Goal: Task Accomplishment & Management: Contribute content

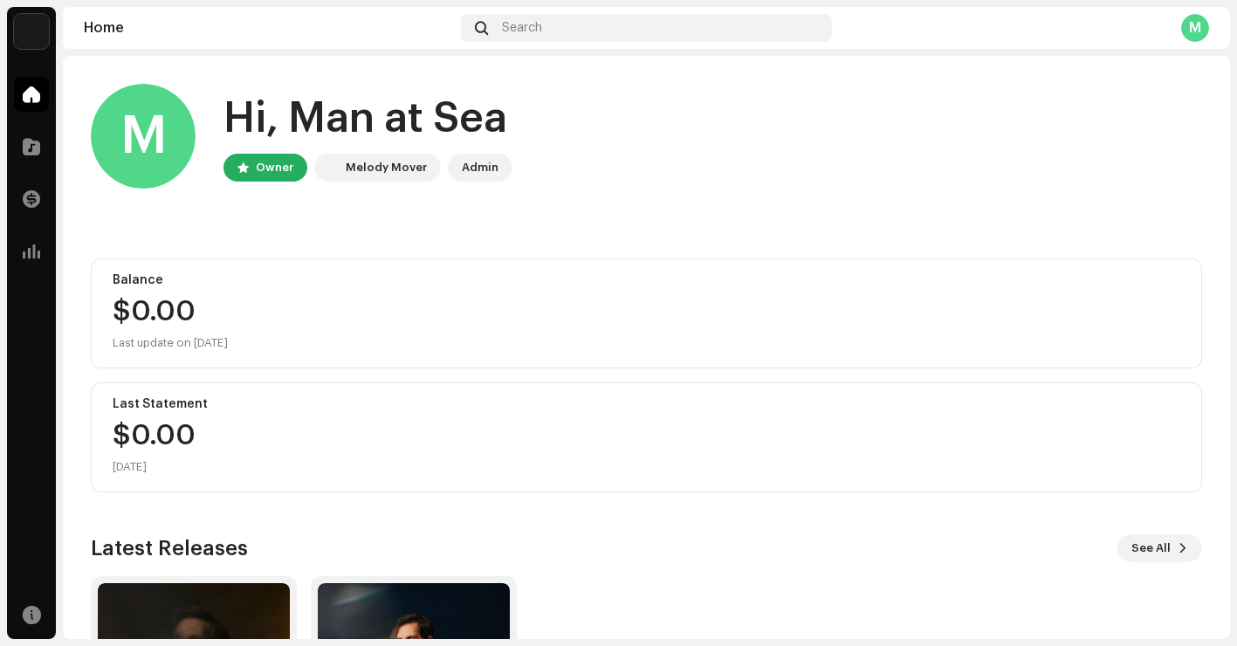
scroll to position [216, 0]
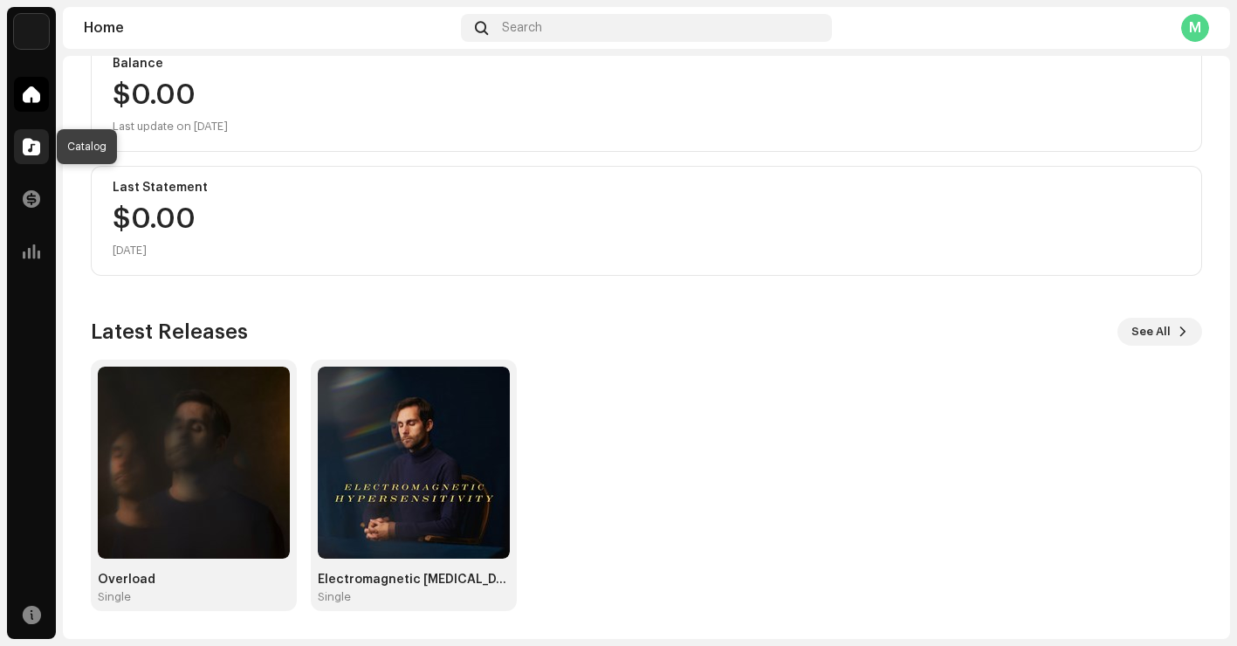
click at [31, 154] on span at bounding box center [31, 147] width 17 height 14
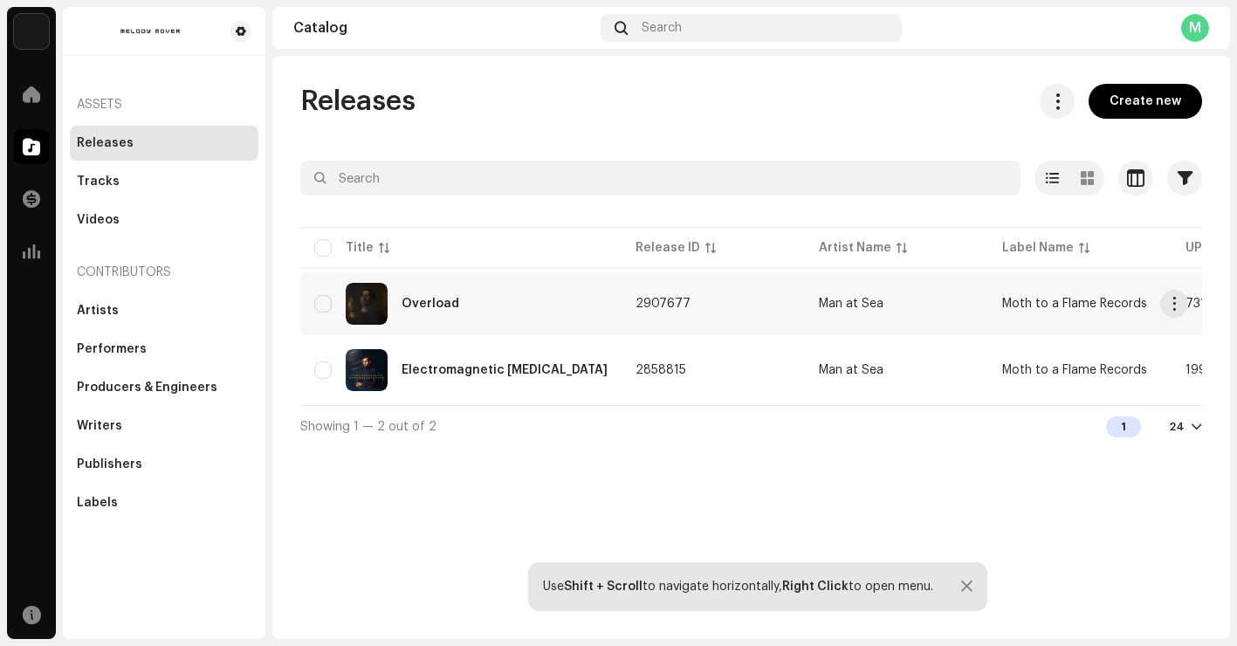
click at [457, 309] on div "Overload" at bounding box center [460, 304] width 293 height 42
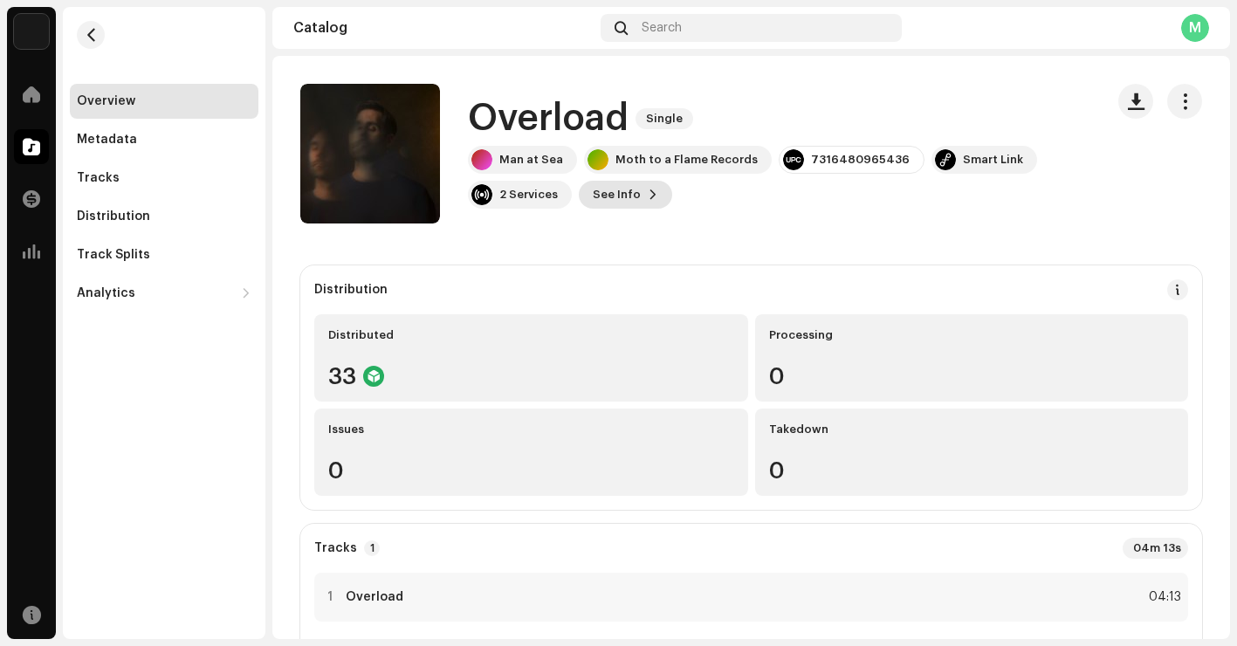
click at [648, 196] on span at bounding box center [653, 195] width 10 height 14
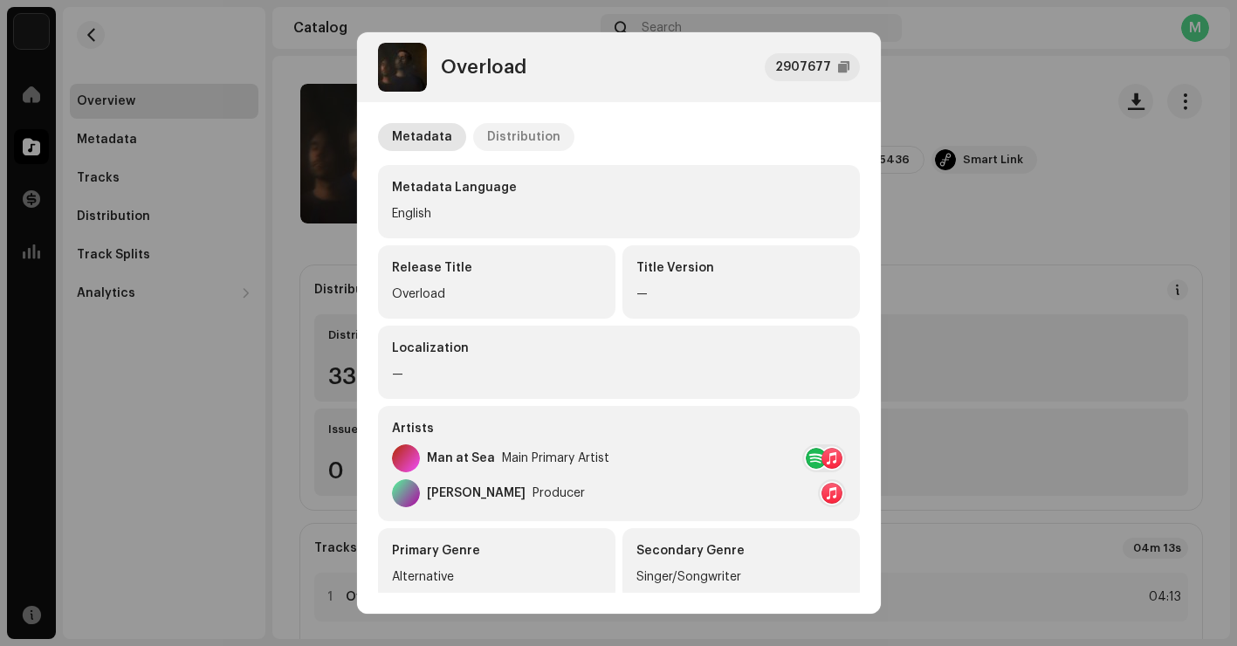
click at [502, 133] on div "Distribution" at bounding box center [523, 137] width 73 height 28
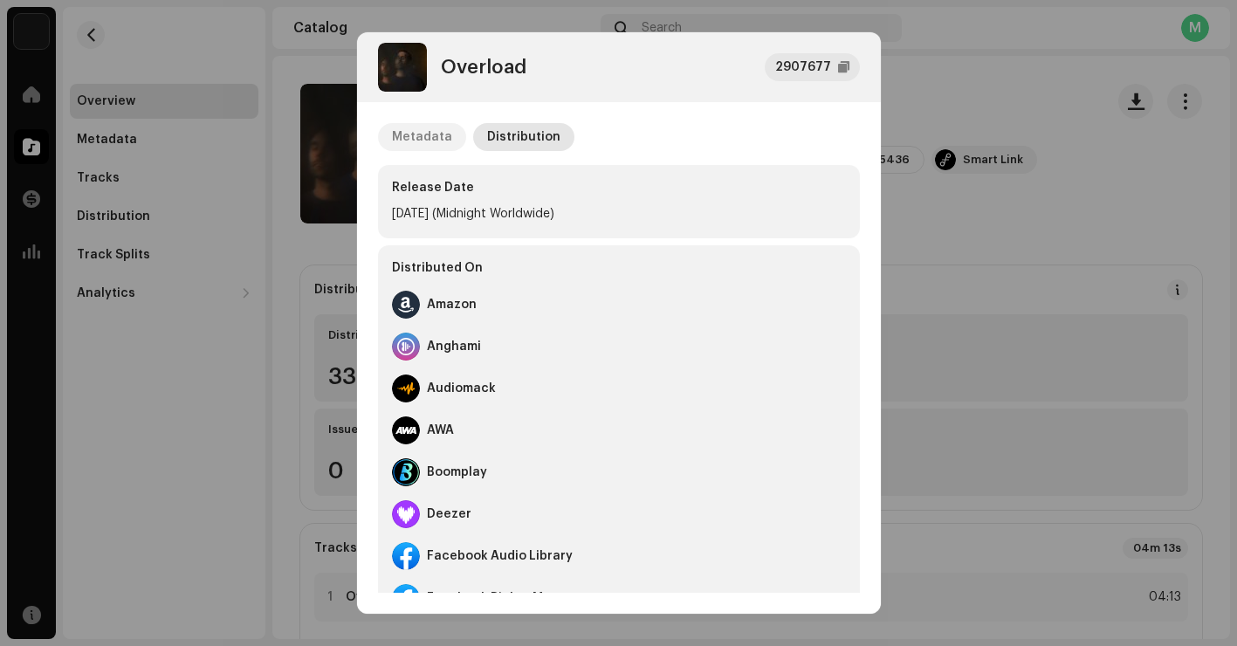
click at [402, 133] on div "Metadata" at bounding box center [422, 137] width 60 height 28
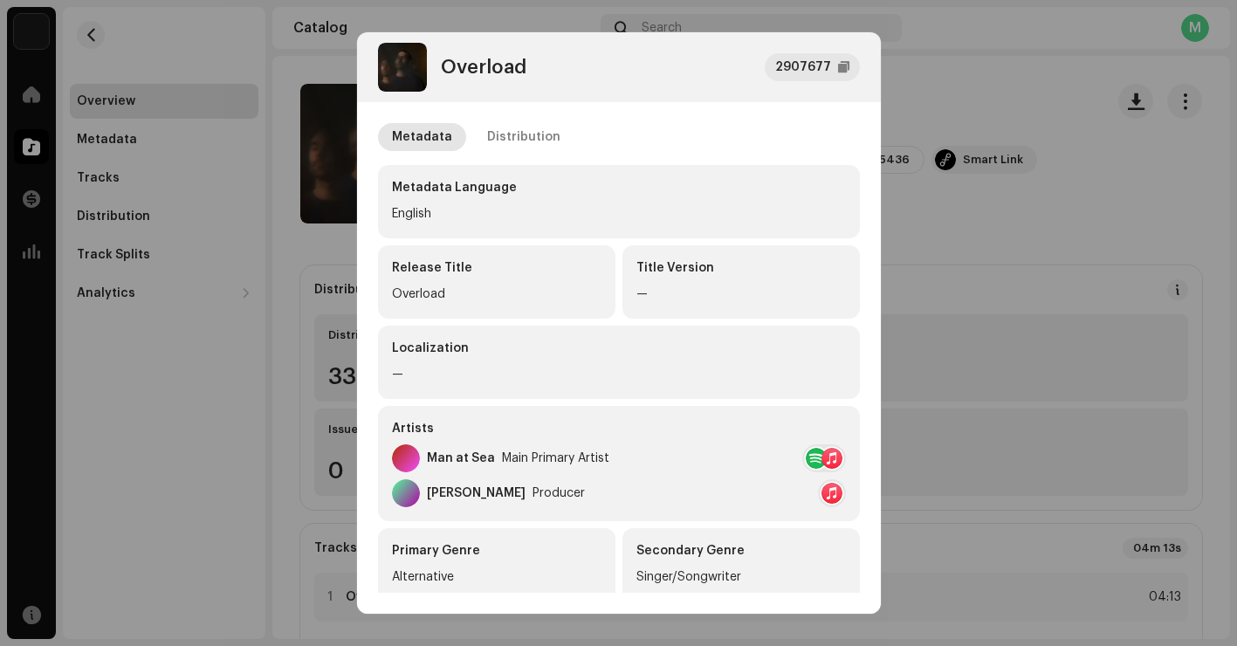
scroll to position [358, 0]
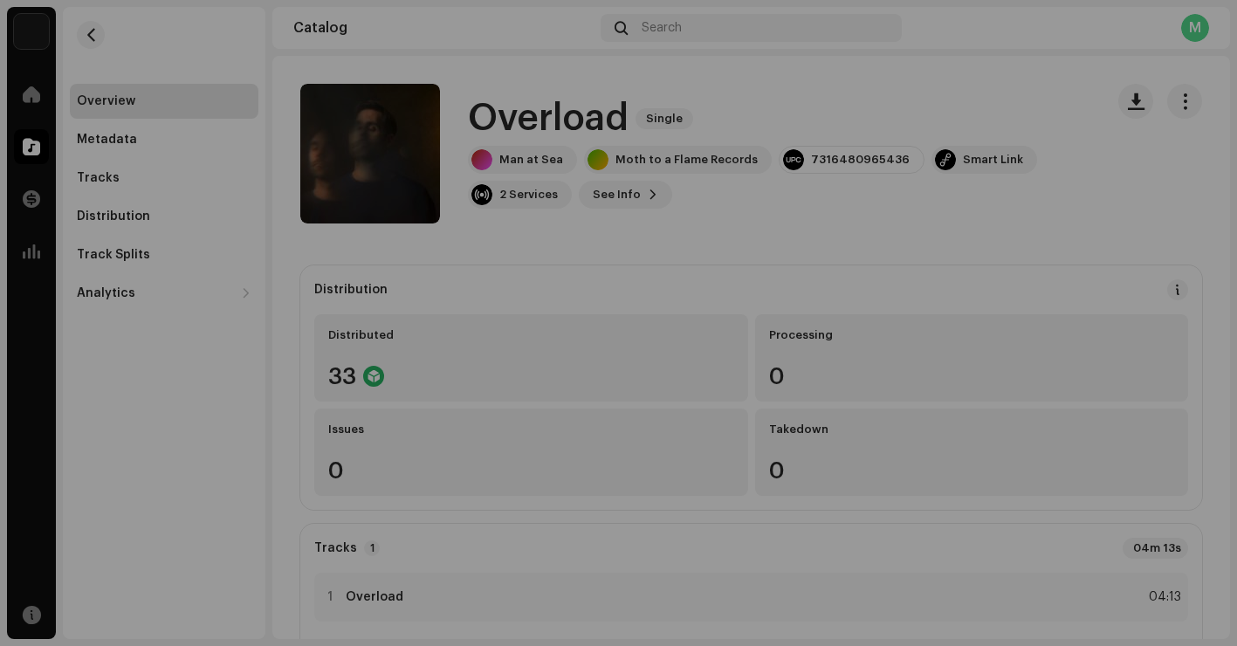
click at [965, 228] on div "Overload 2907677 Metadata Distribution Metadata Language English Release Title …" at bounding box center [618, 323] width 1237 height 646
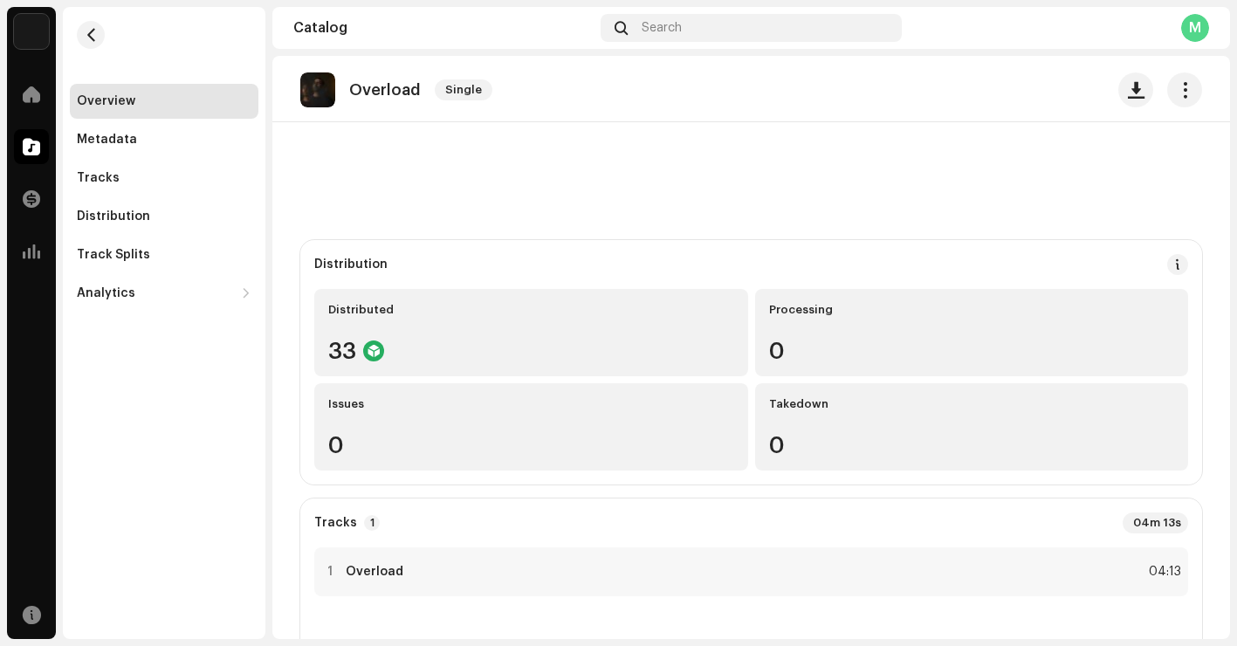
scroll to position [0, 0]
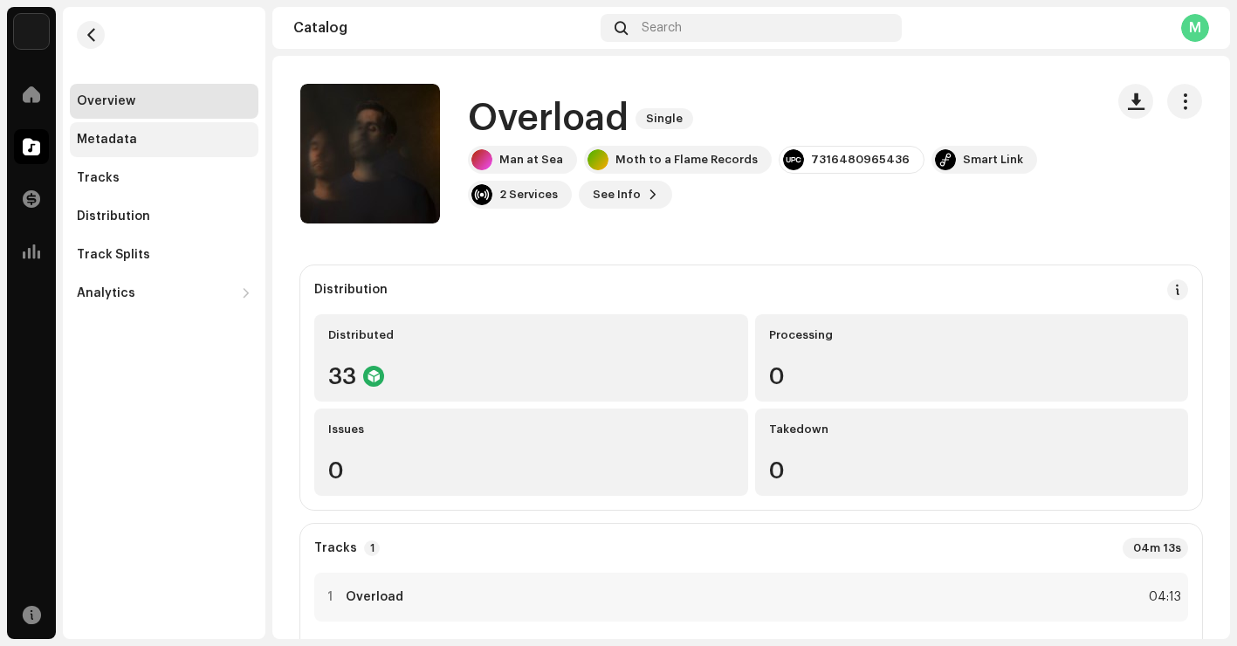
click at [154, 149] on div "Metadata" at bounding box center [164, 139] width 189 height 35
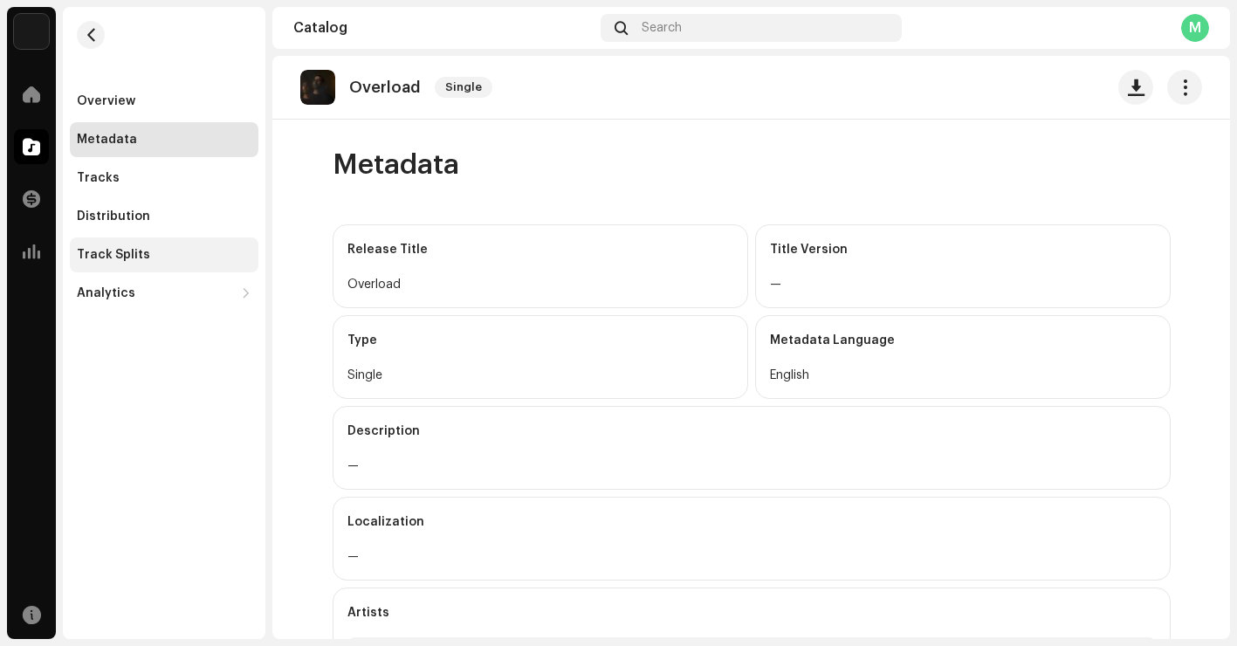
click at [128, 258] on div "Track Splits" at bounding box center [113, 255] width 73 height 14
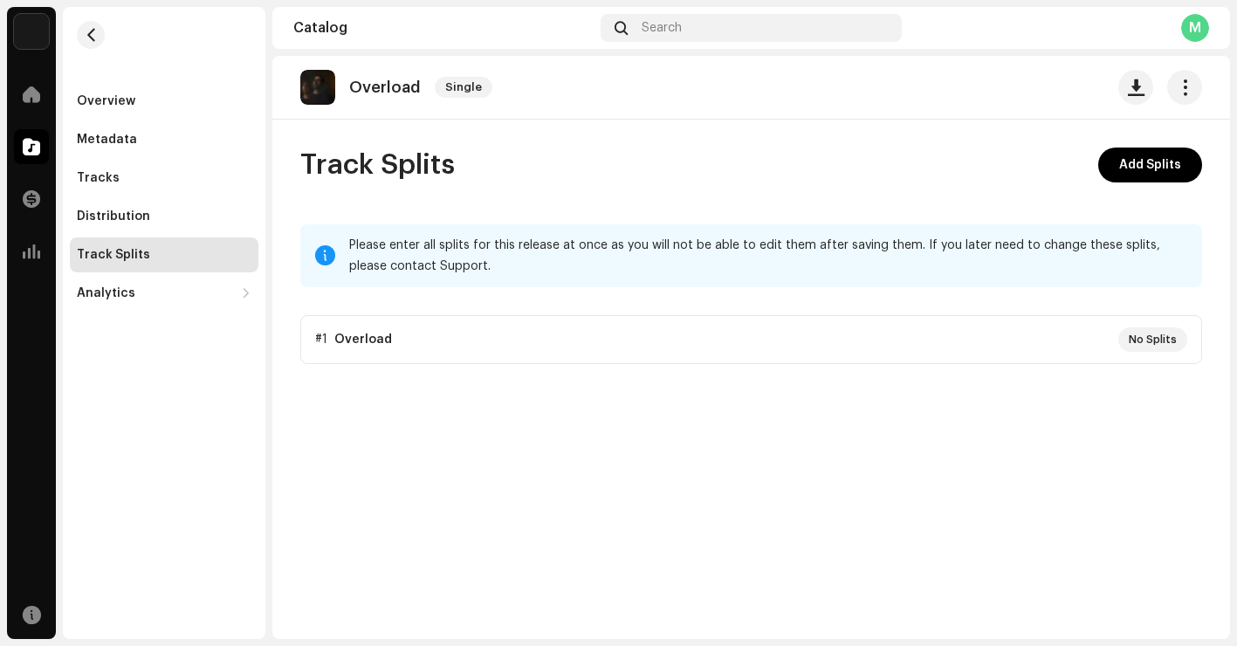
click at [868, 334] on p-accordion "#1 Overload No Splits" at bounding box center [751, 339] width 902 height 49
click at [19, 97] on div at bounding box center [31, 94] width 35 height 35
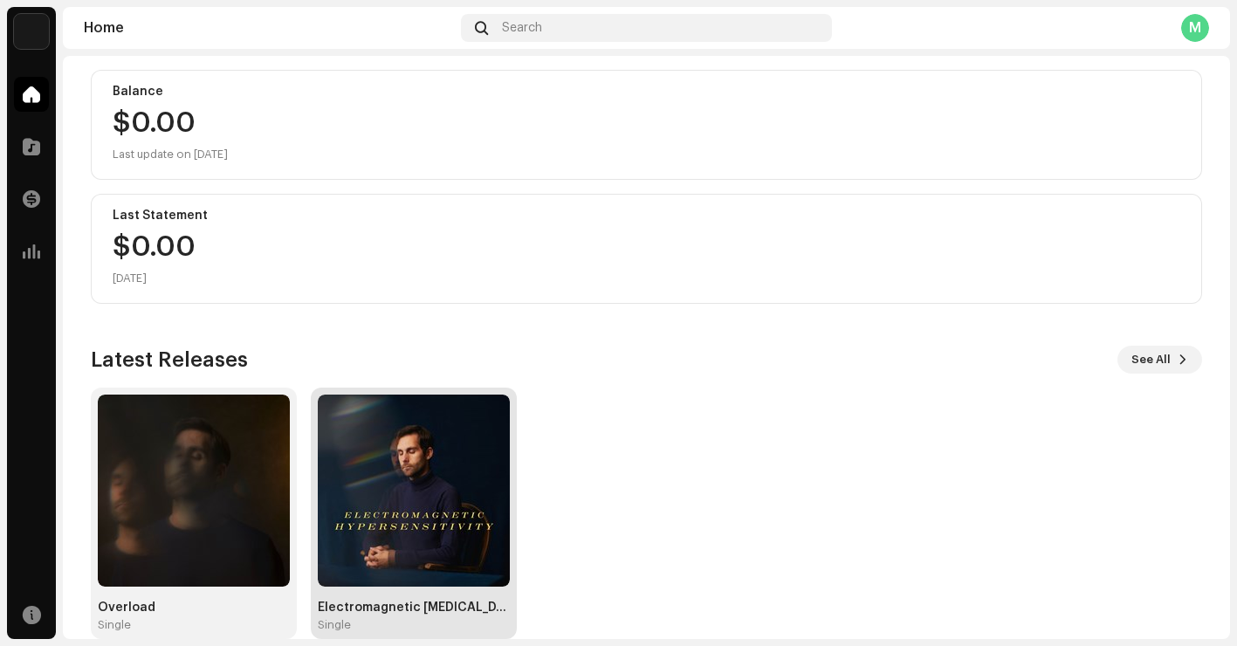
click at [324, 454] on img at bounding box center [414, 491] width 192 height 192
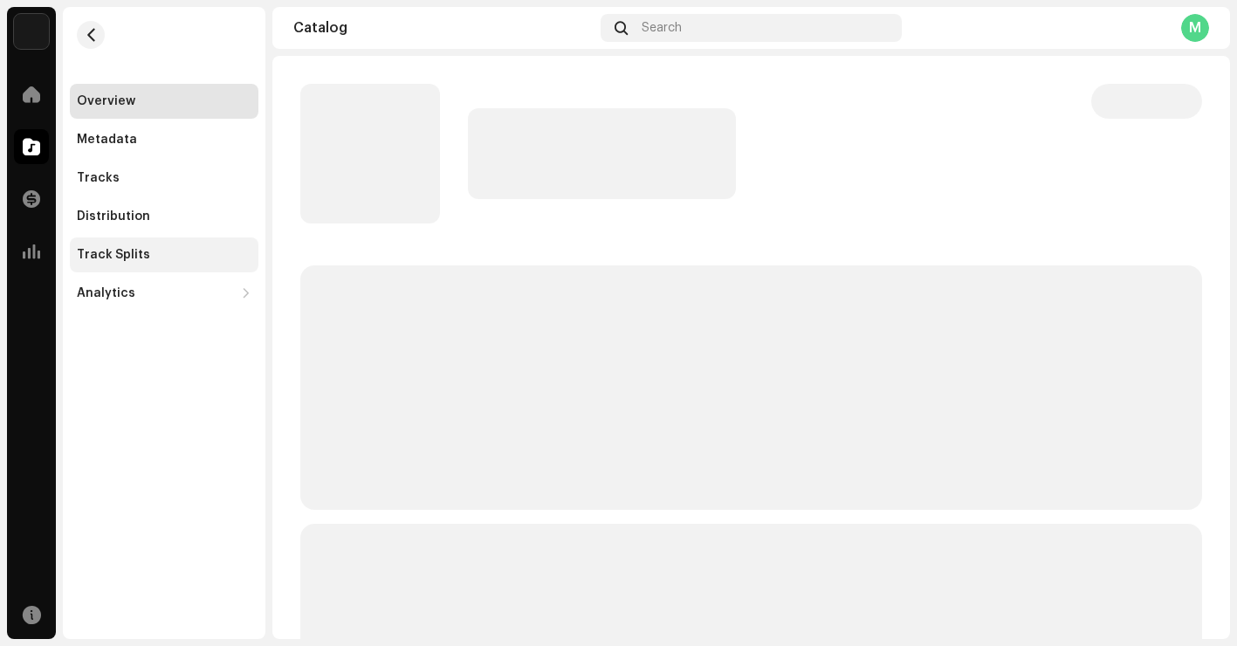
click at [161, 249] on div "Track Splits" at bounding box center [164, 255] width 175 height 14
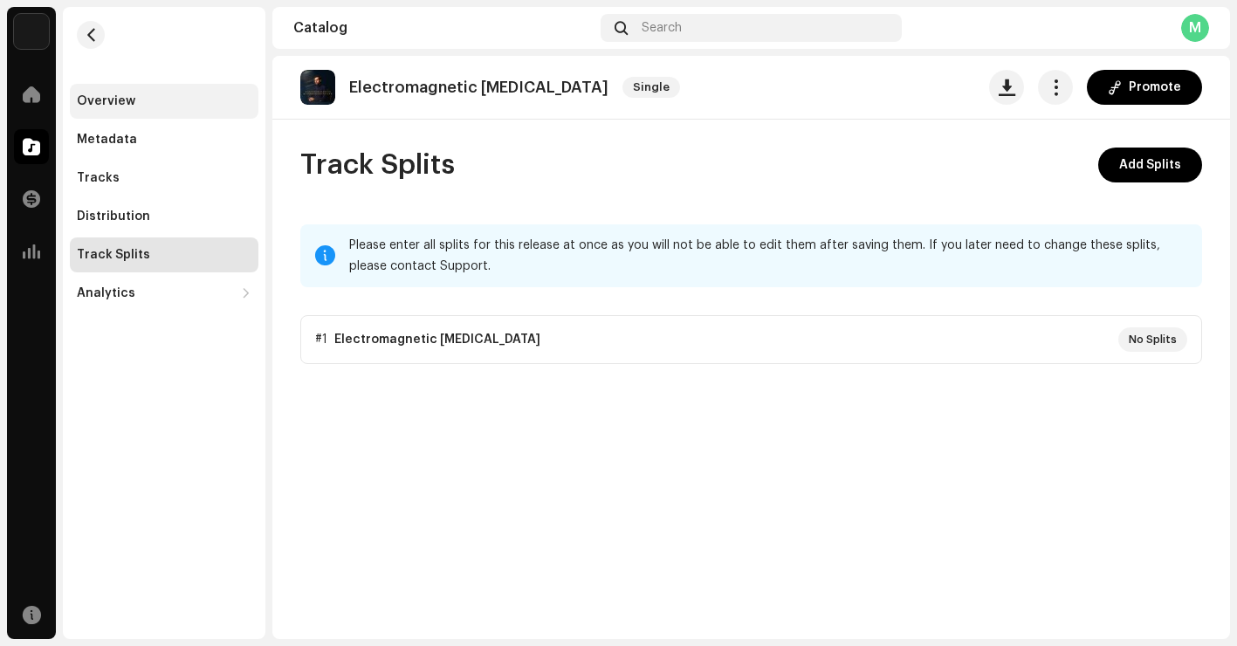
click at [148, 110] on div "Overview" at bounding box center [164, 101] width 189 height 35
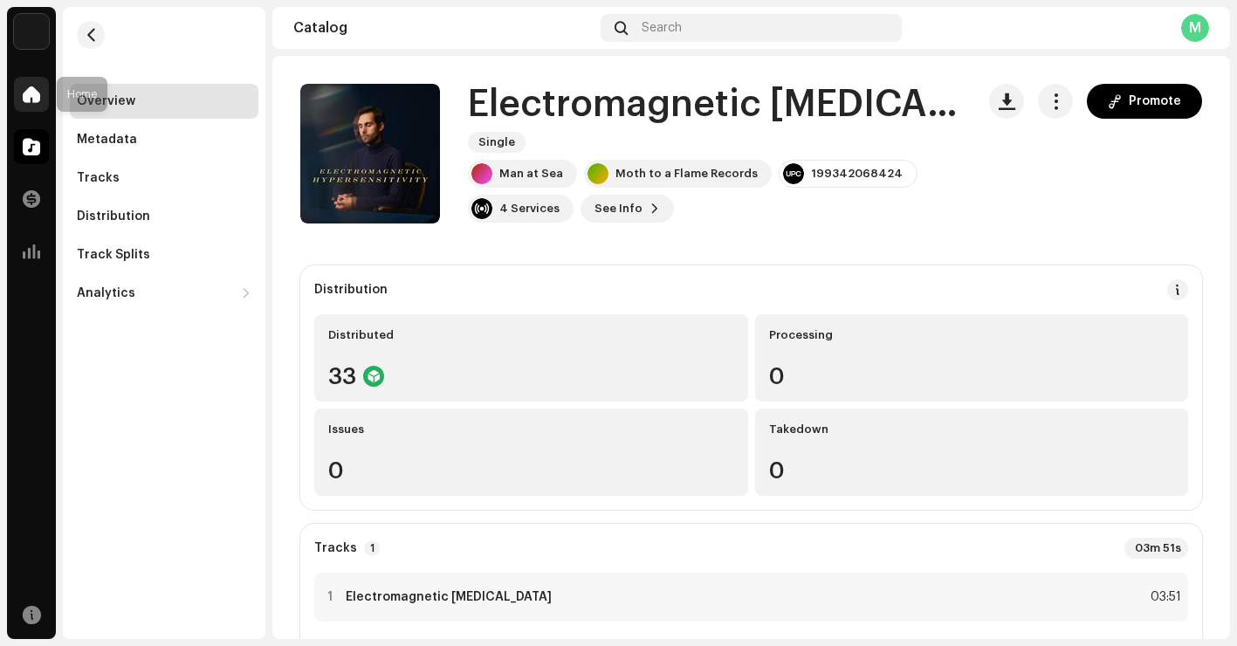
click at [29, 93] on span at bounding box center [31, 94] width 17 height 14
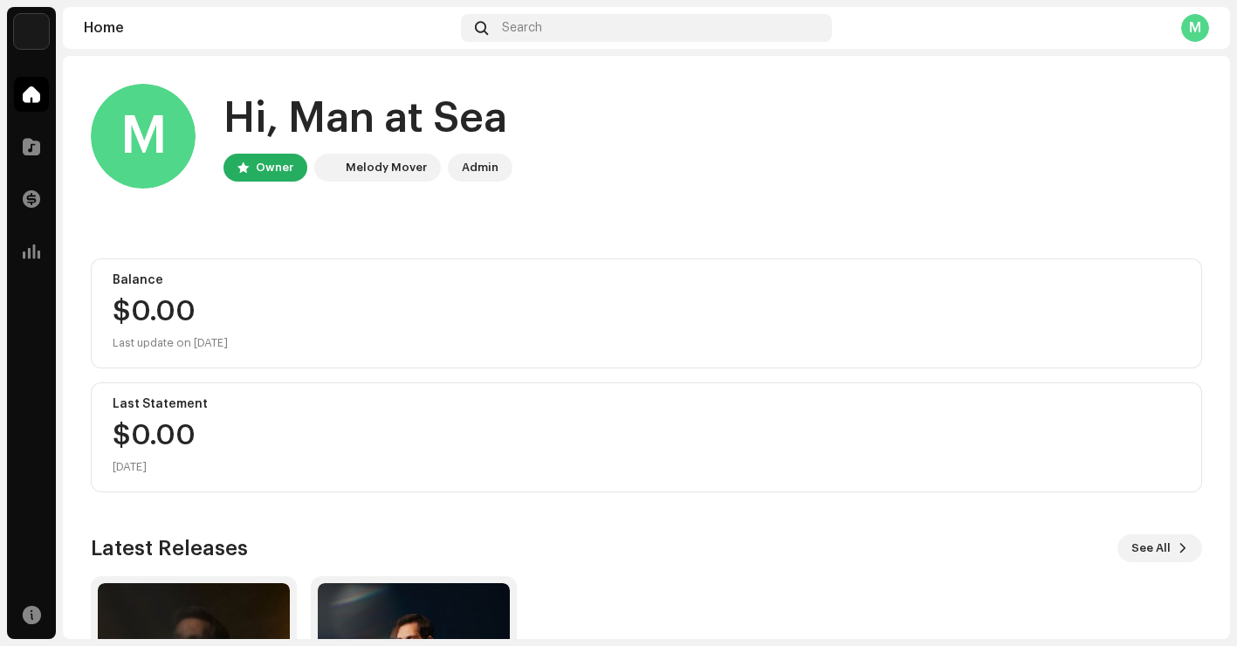
scroll to position [216, 0]
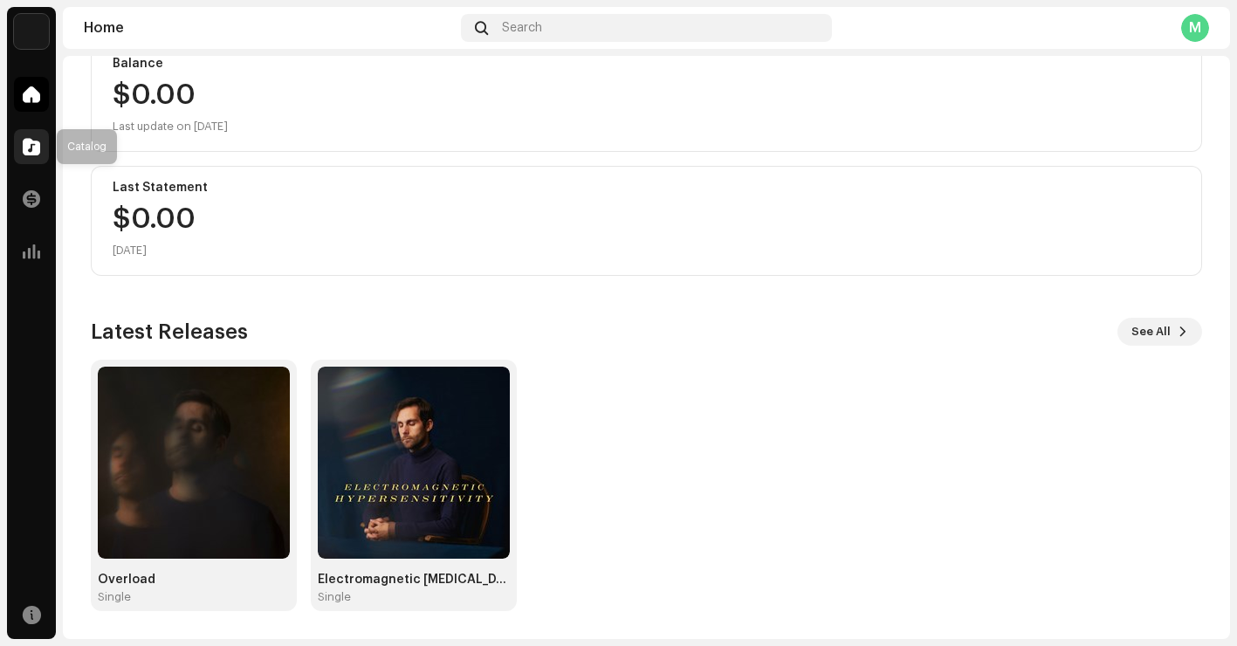
click at [36, 162] on div at bounding box center [31, 146] width 35 height 35
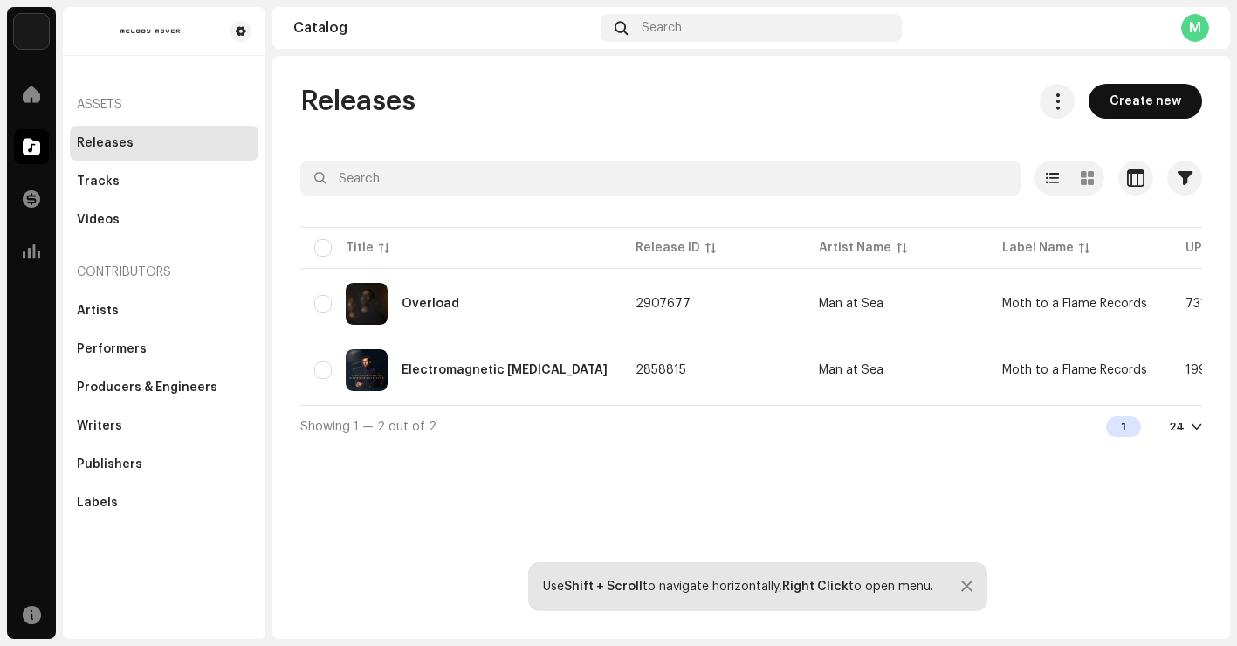
click at [1116, 112] on span "Create new" at bounding box center [1145, 101] width 72 height 35
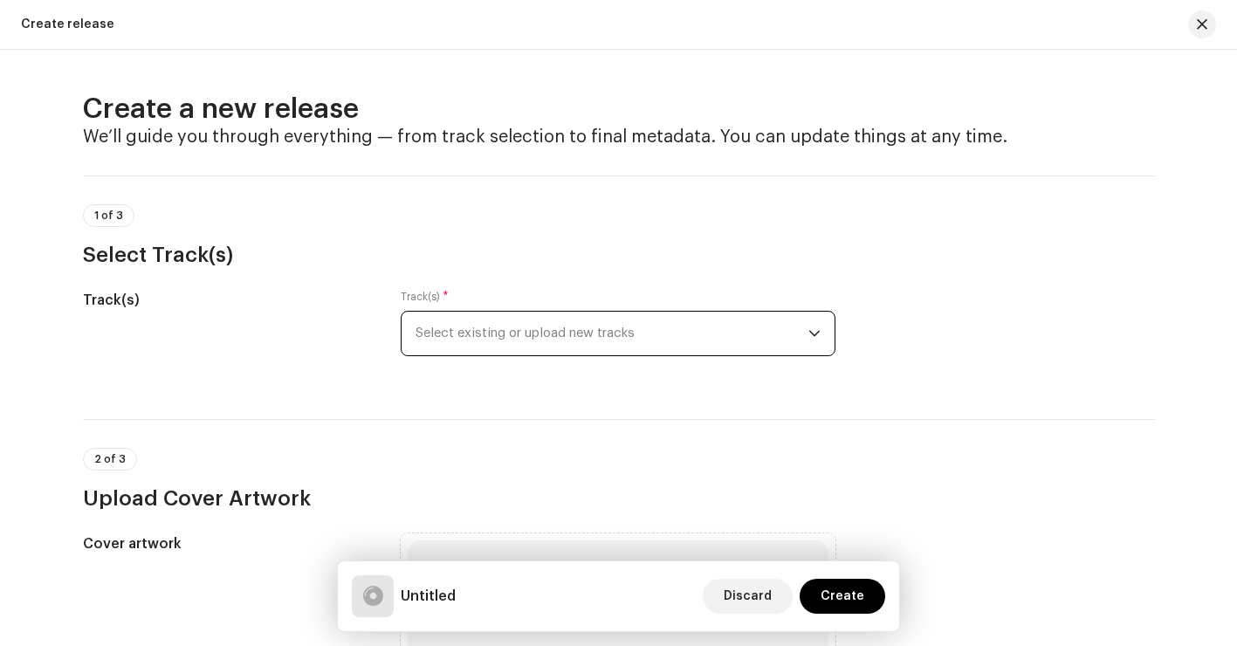
click at [626, 347] on span "Select existing or upload new tracks" at bounding box center [612, 334] width 393 height 44
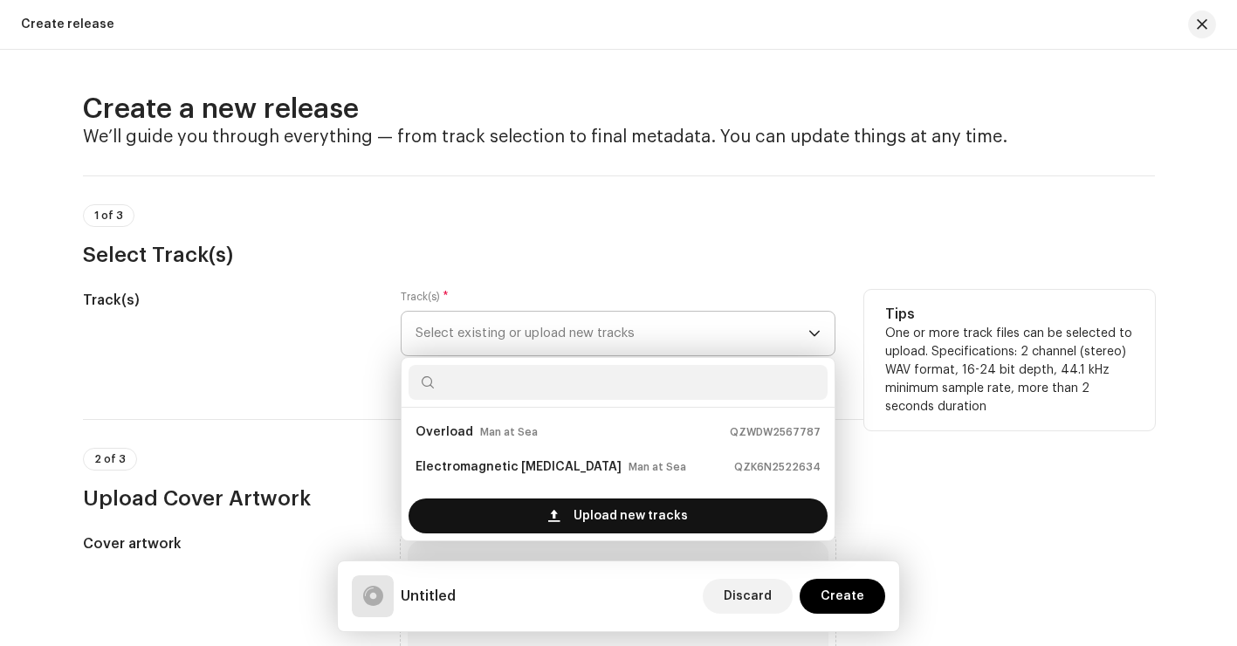
click at [561, 505] on div "Upload new tracks" at bounding box center [618, 515] width 419 height 35
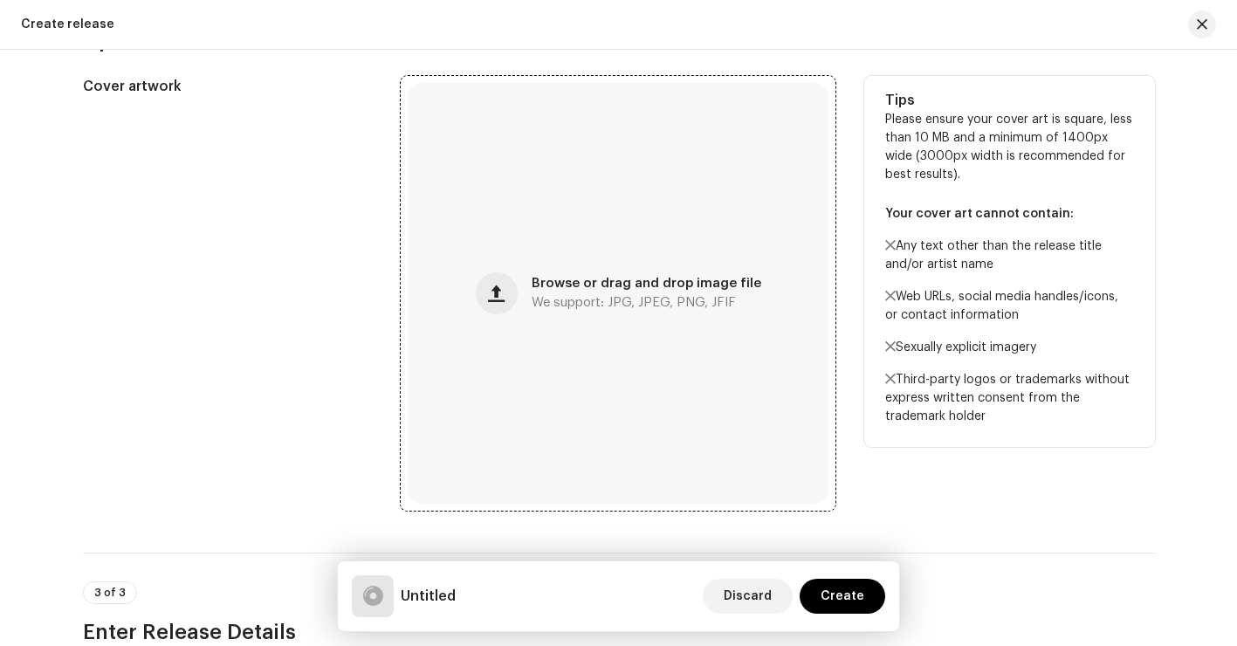
scroll to position [638, 0]
